Goal: Navigation & Orientation: Find specific page/section

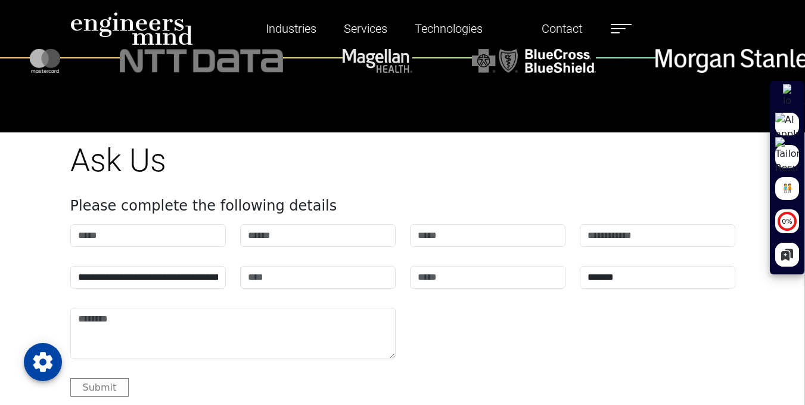
scroll to position [4197, 0]
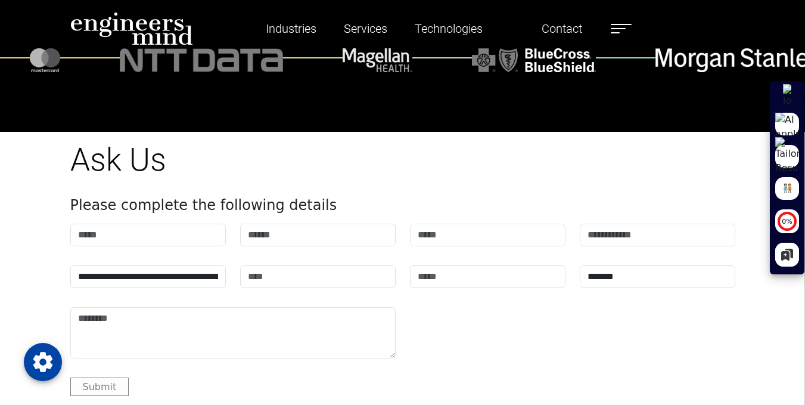
click at [621, 28] on span at bounding box center [618, 28] width 15 height 1
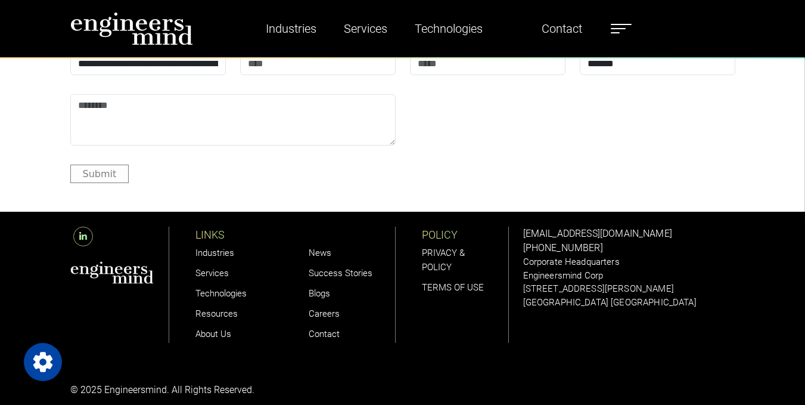
scroll to position [1949, 0]
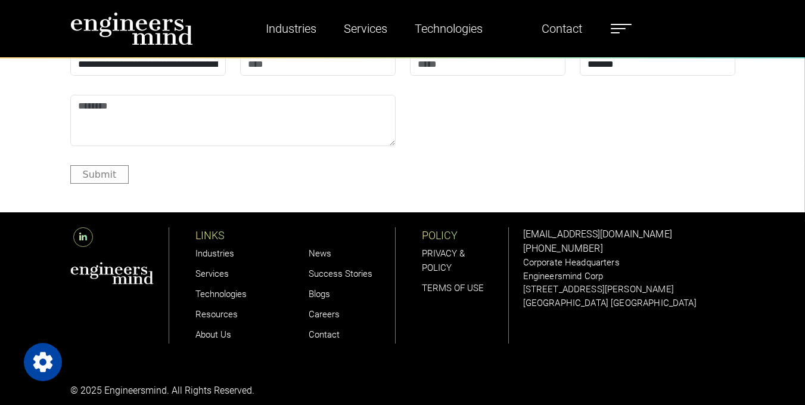
click at [82, 238] on icon at bounding box center [83, 237] width 20 height 20
